Goal: Task Accomplishment & Management: Use online tool/utility

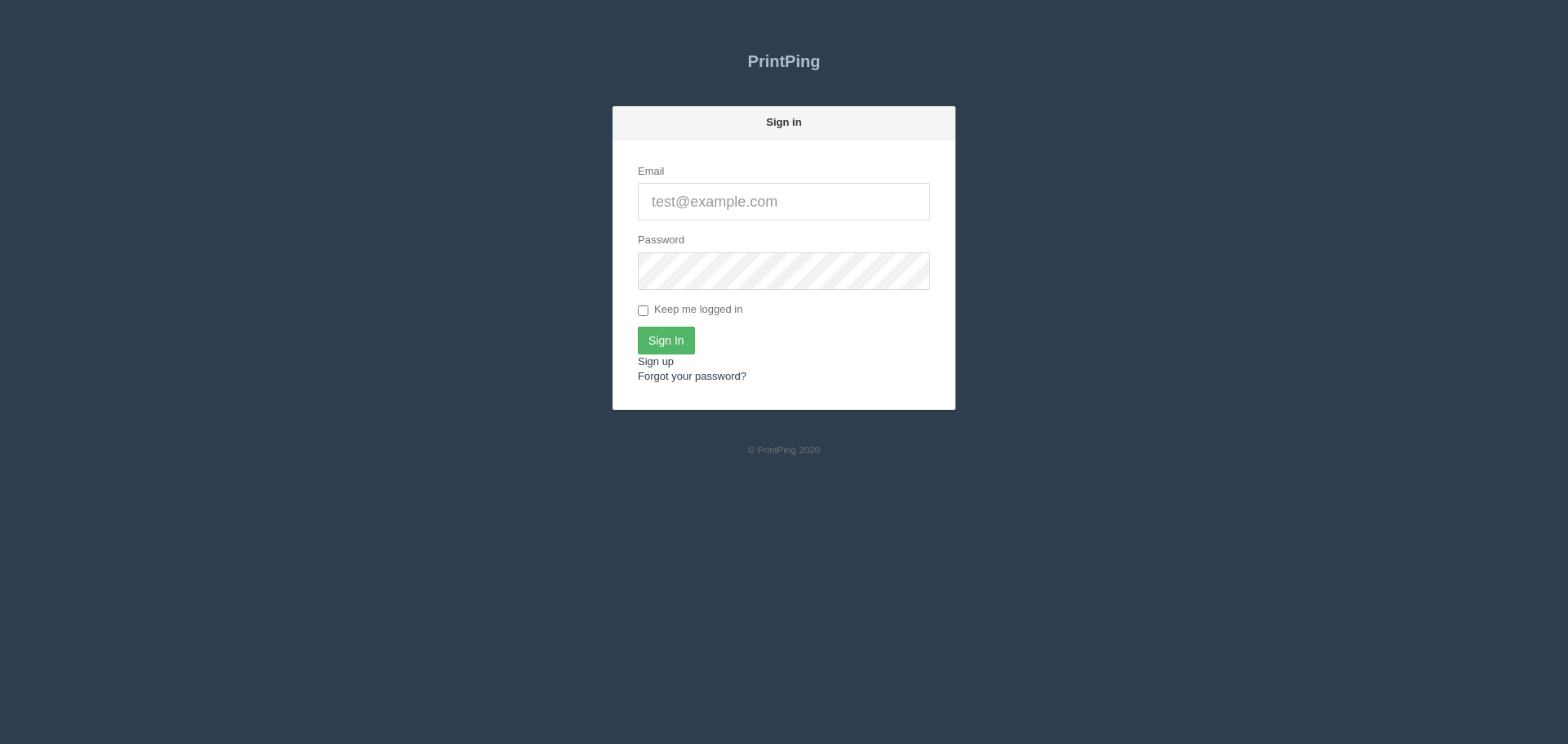
type input "[PERSON_NAME][EMAIL_ADDRESS][DOMAIN_NAME]"
click at [678, 345] on input "Sign In" at bounding box center [666, 340] width 57 height 28
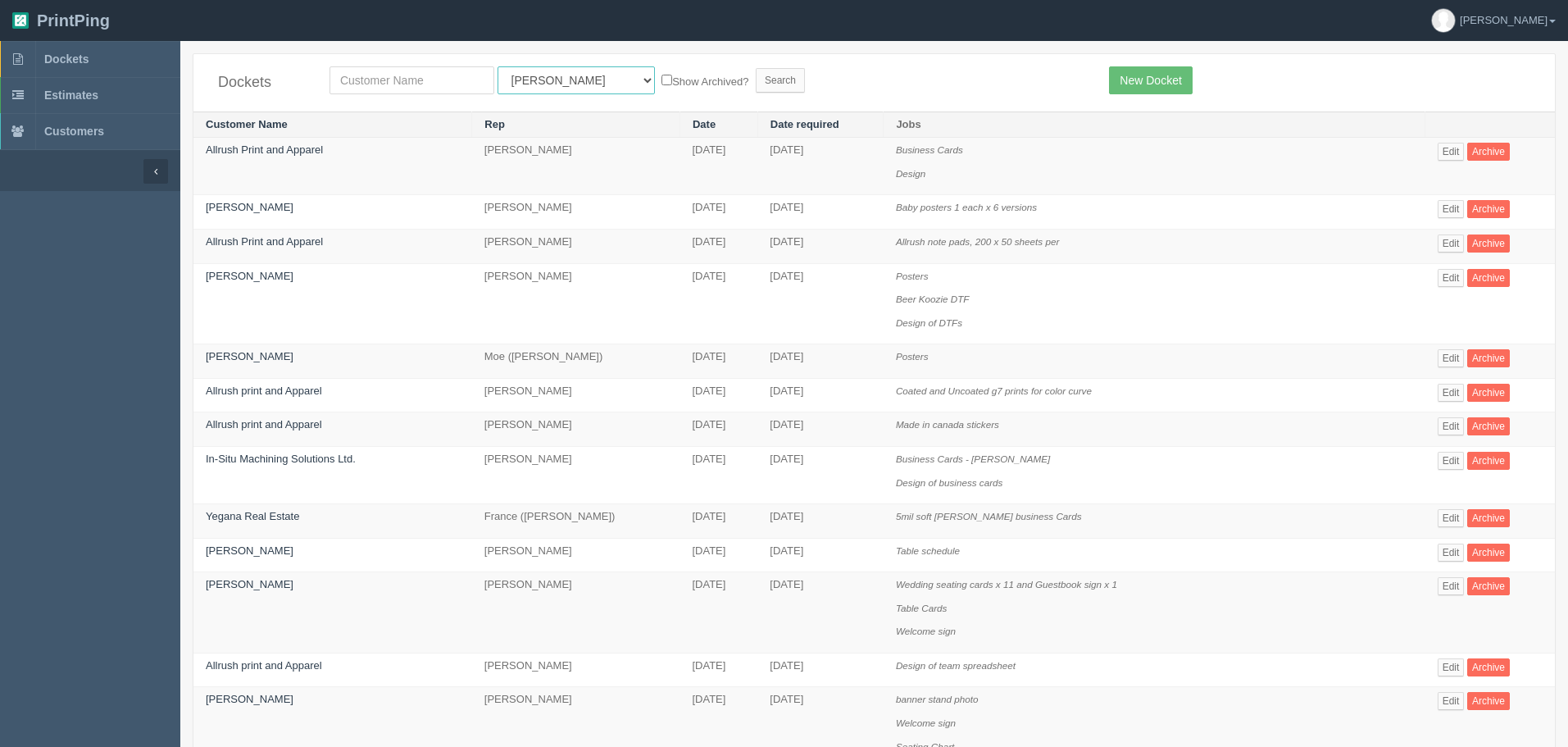
click at [521, 79] on select "All Users [PERSON_NAME] Test 1 [PERSON_NAME] [PERSON_NAME] [PERSON_NAME] France…" at bounding box center [576, 81] width 157 height 28
select select "11"
click at [497, 67] on select "All Users [PERSON_NAME] Test 1 [PERSON_NAME] [PERSON_NAME] [PERSON_NAME] France…" at bounding box center [576, 81] width 157 height 28
click at [453, 78] on input "text" at bounding box center [412, 81] width 165 height 28
type input "olds"
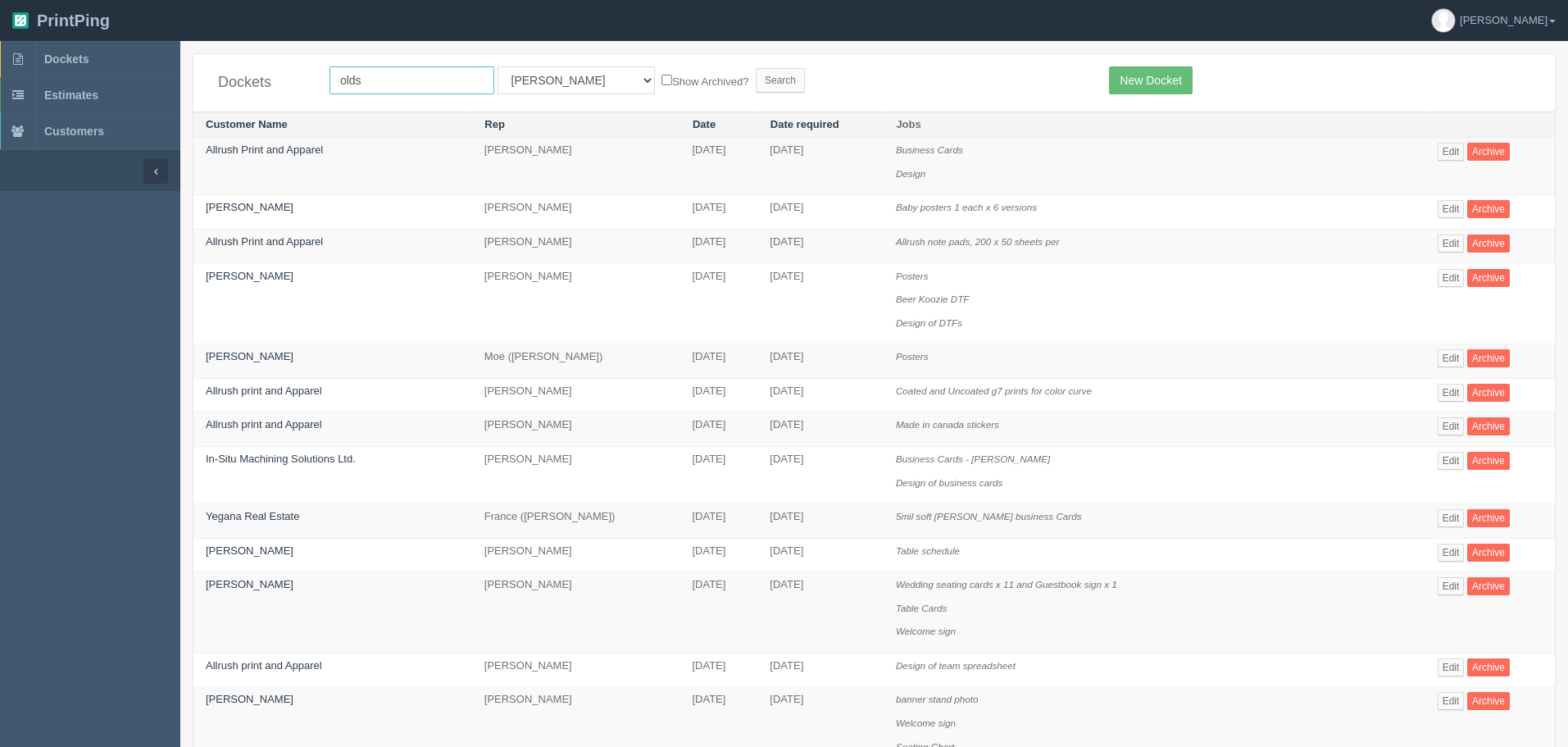
click at [756, 68] on input "Search" at bounding box center [781, 81] width 49 height 25
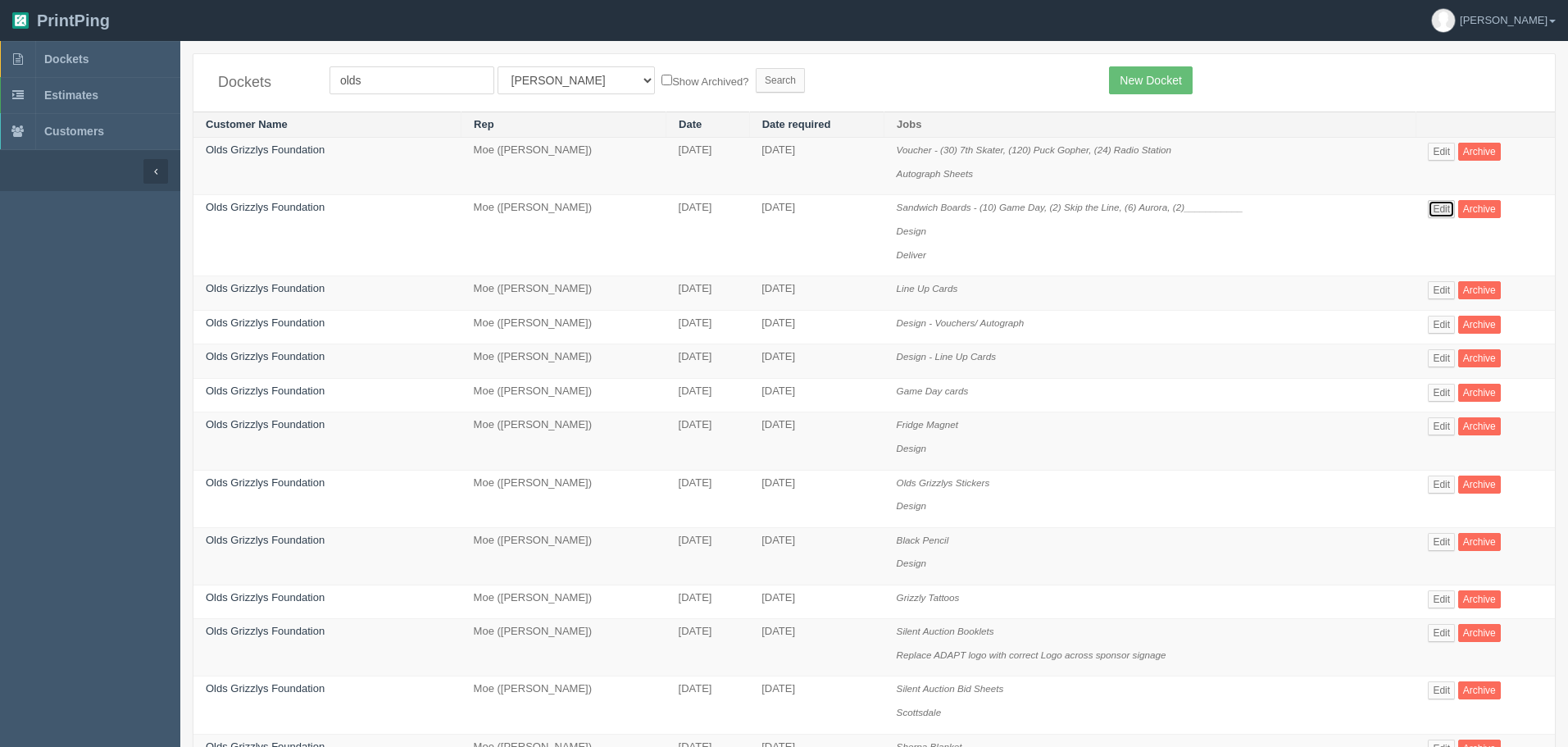
click at [1453, 203] on link "Edit" at bounding box center [1441, 209] width 27 height 18
